Goal: Task Accomplishment & Management: Use online tool/utility

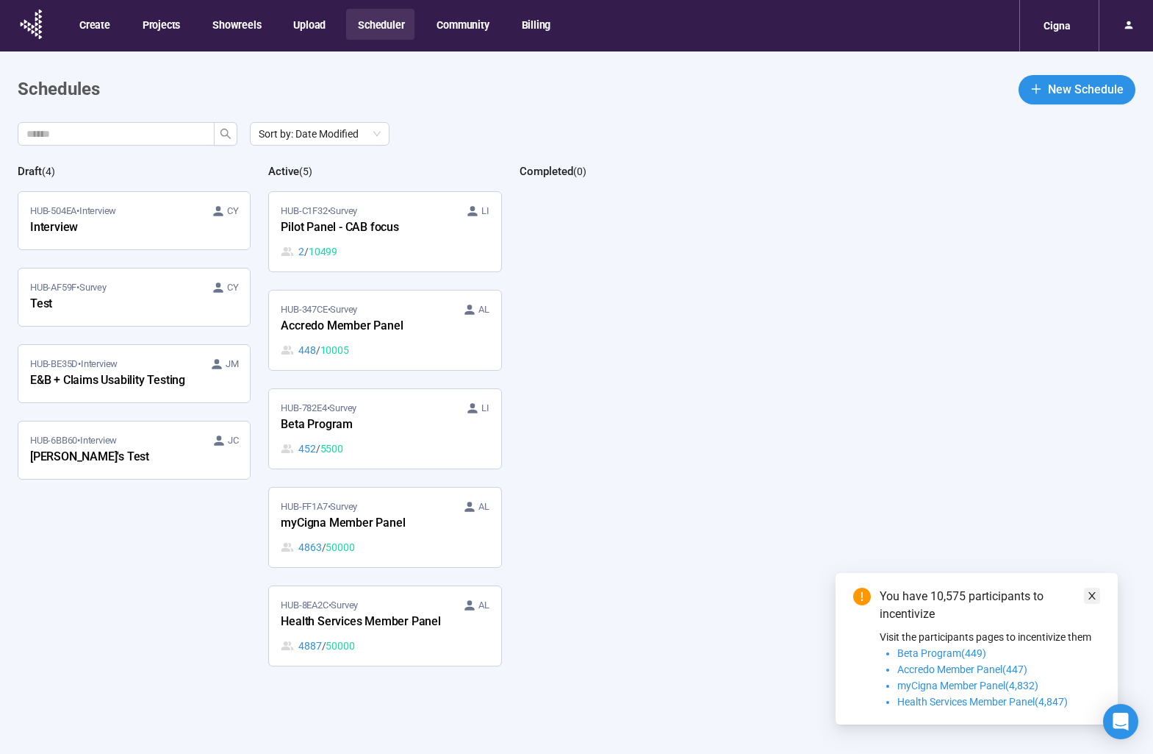
click at [1092, 593] on icon "close" at bounding box center [1092, 595] width 10 height 10
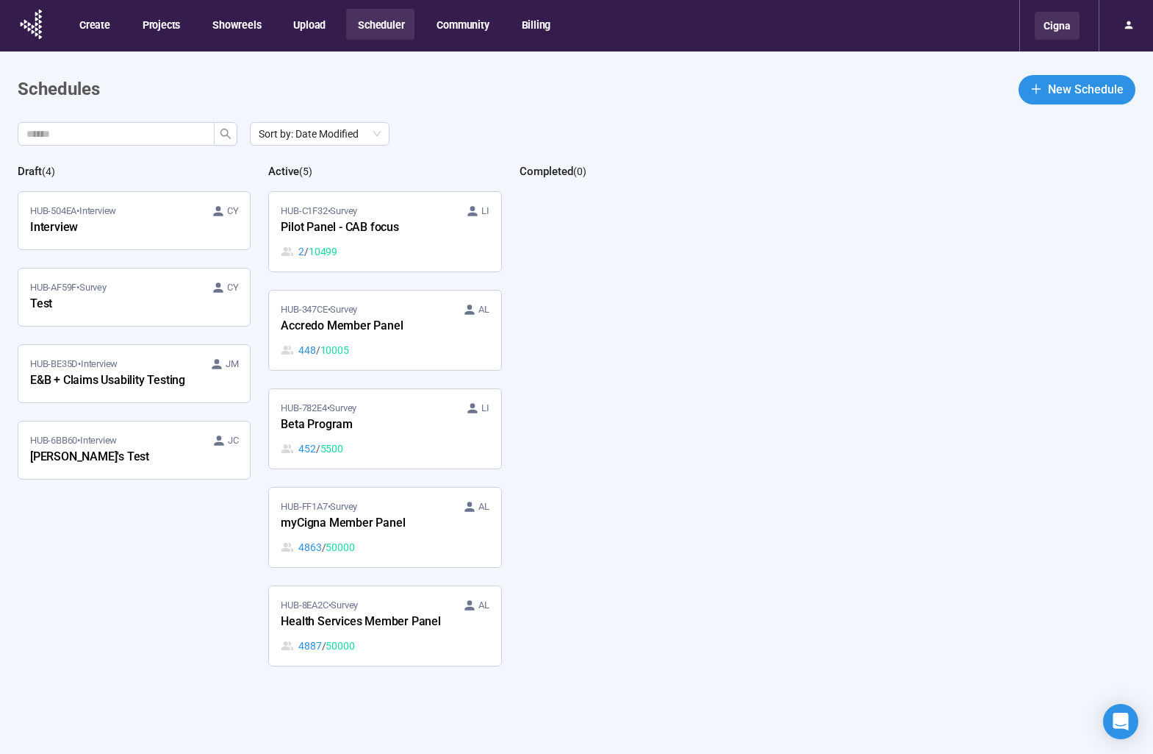
click at [1065, 31] on div "Cigna" at bounding box center [1057, 26] width 45 height 28
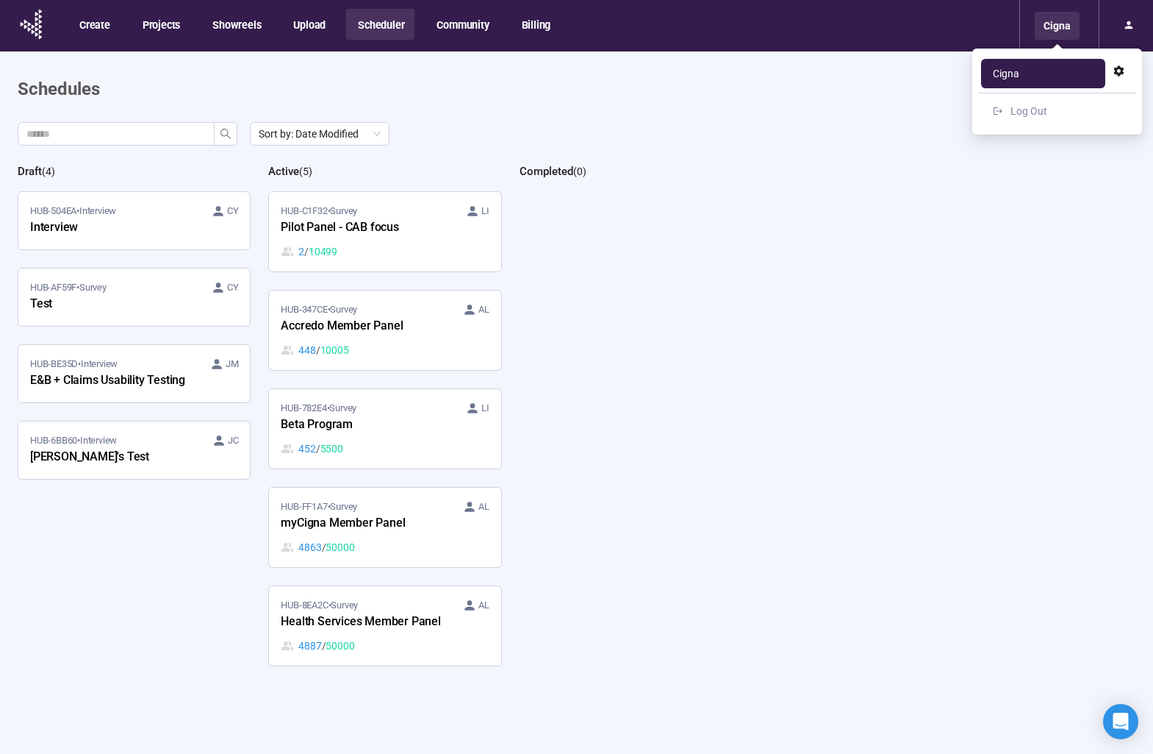
click at [1065, 31] on div "Cigna" at bounding box center [1057, 26] width 45 height 28
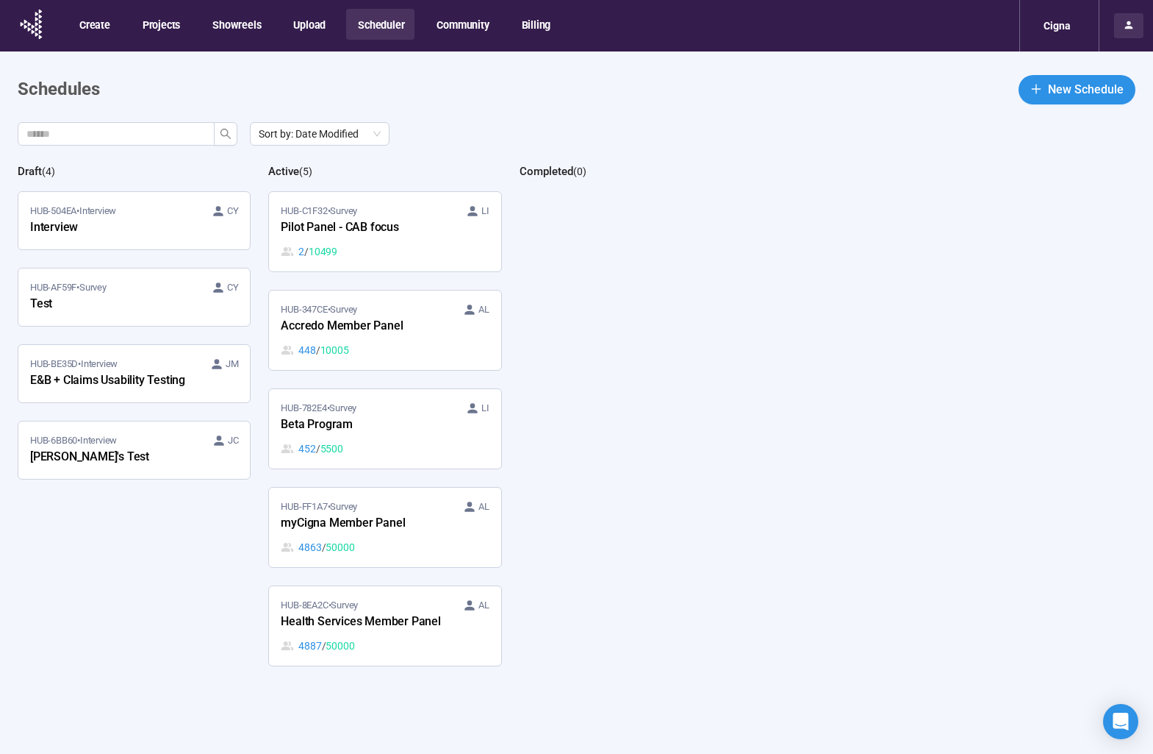
click at [1139, 28] on div at bounding box center [1128, 25] width 29 height 25
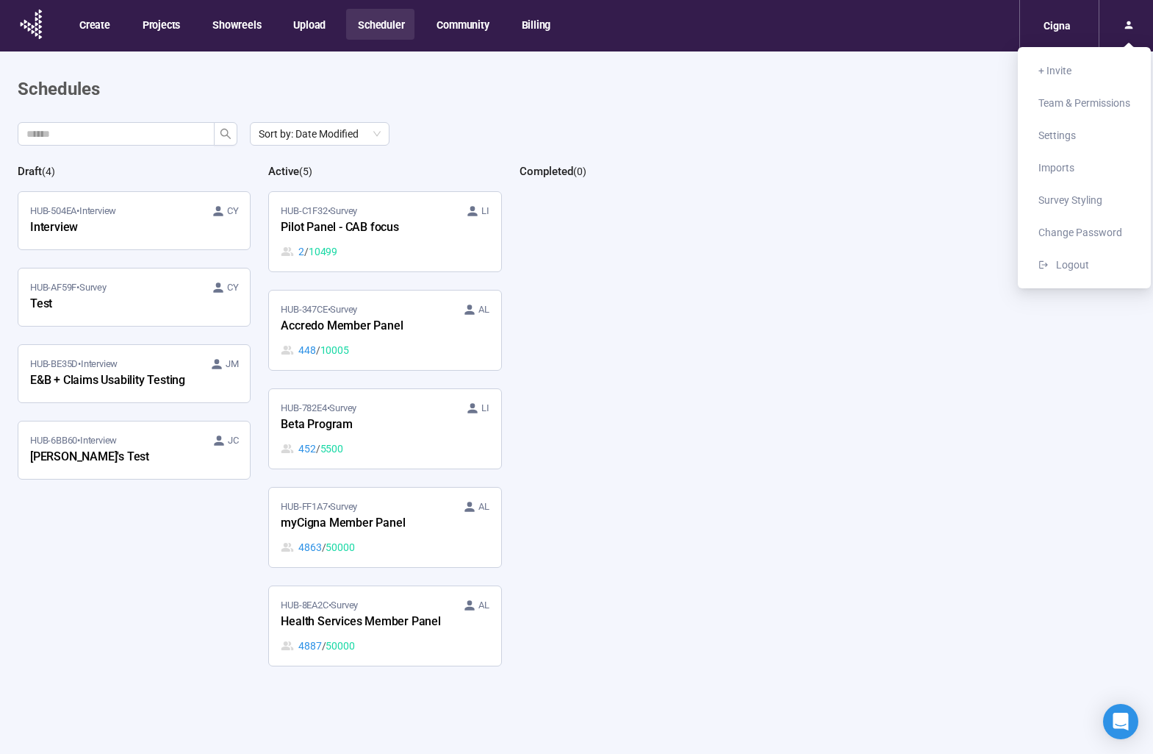
click at [789, 157] on div "Sort by: Date Modified Draft ( 4 ) HUB-504EA • Interview CY Interview HUB-AF59F…" at bounding box center [586, 463] width 1136 height 683
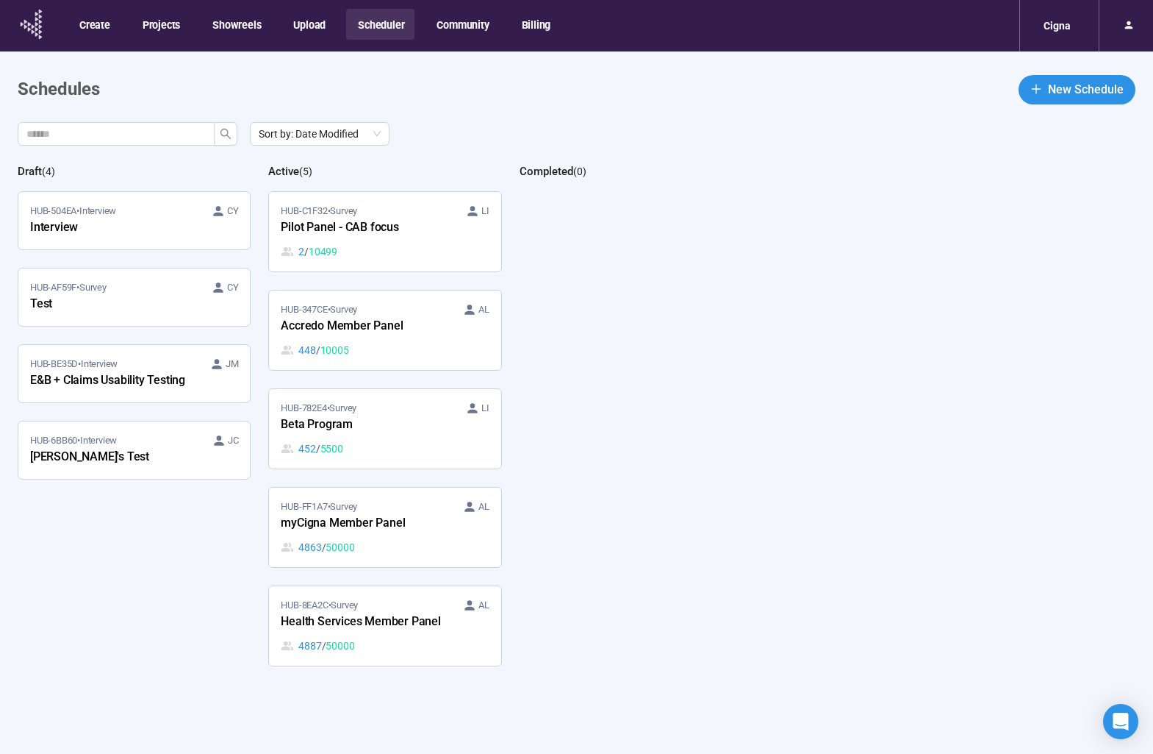
click at [35, 23] on icon at bounding box center [32, 24] width 37 height 38
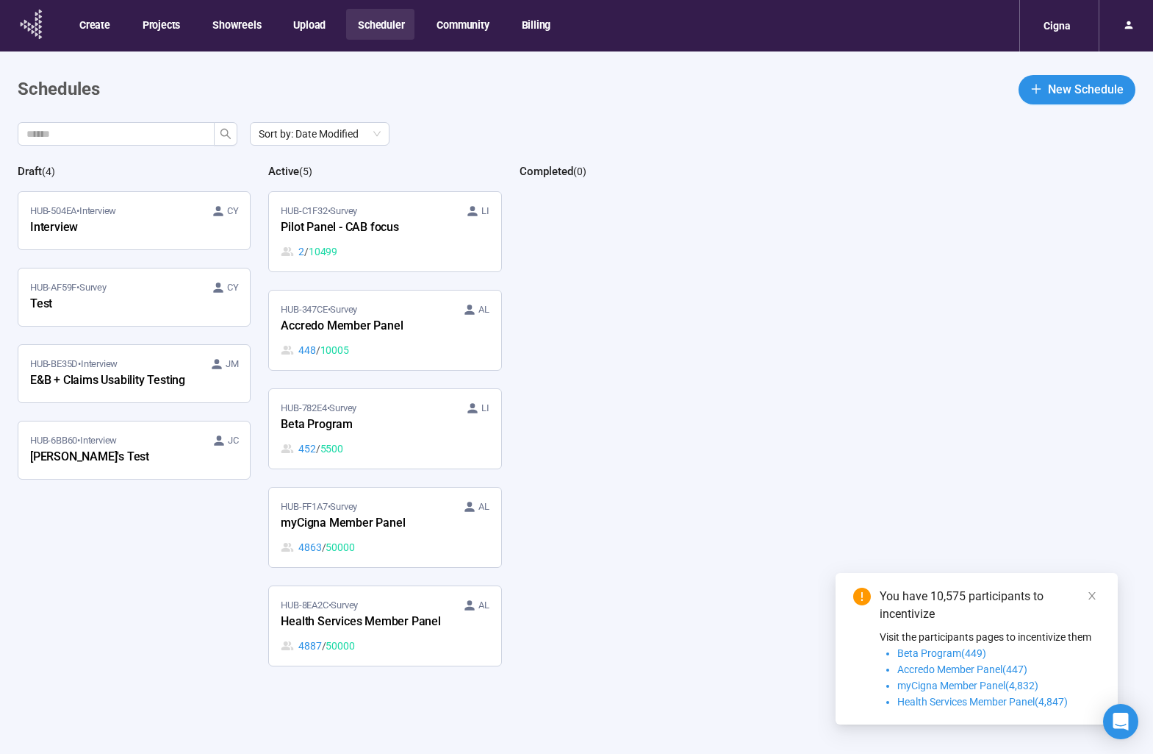
click at [44, 27] on icon at bounding box center [32, 24] width 37 height 38
click at [455, 31] on button "Community" at bounding box center [462, 24] width 74 height 31
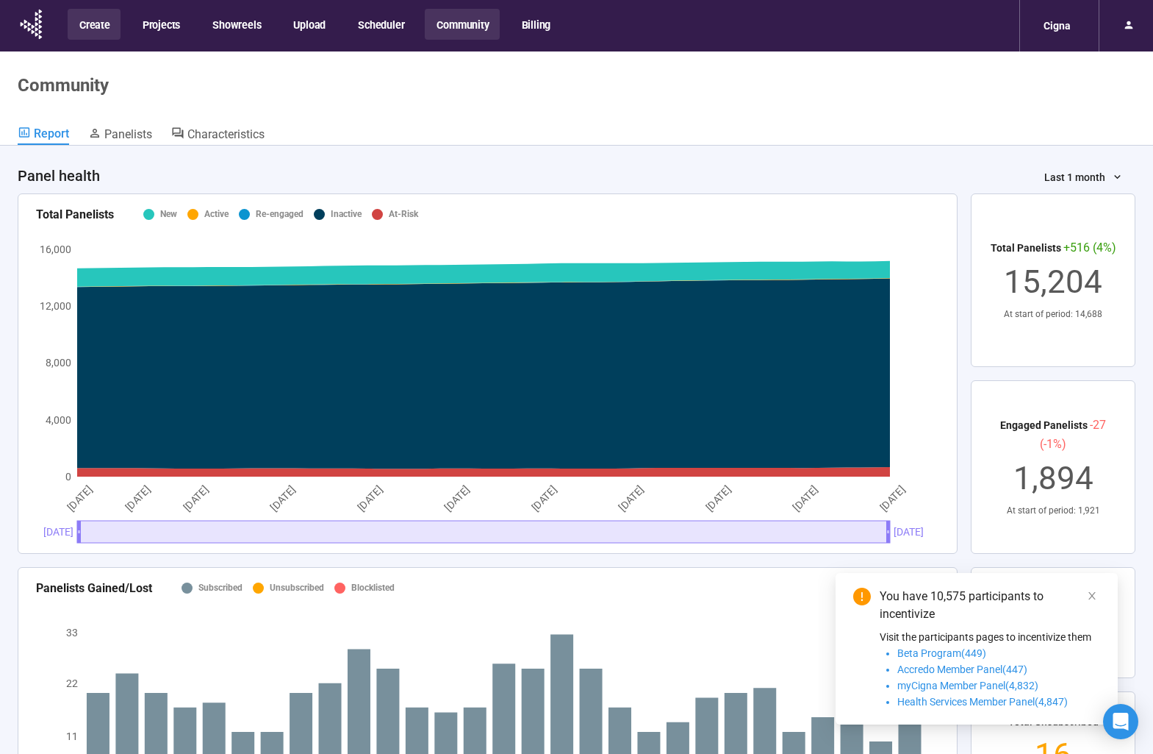
click at [93, 26] on button "Create" at bounding box center [94, 24] width 53 height 31
